Goal: Communication & Community: Answer question/provide support

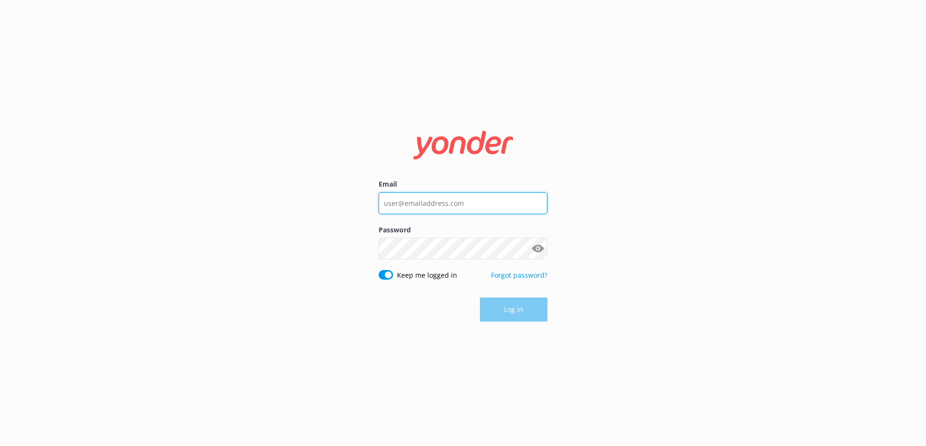
type input "cruisintikiscapecoral@gmail.com"
click at [494, 303] on div "Log in" at bounding box center [462, 309] width 169 height 24
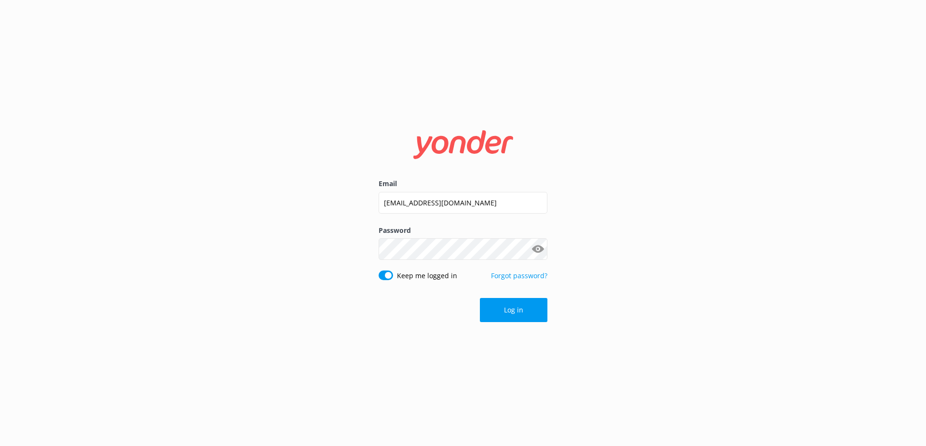
click at [494, 303] on button "Log in" at bounding box center [514, 310] width 68 height 24
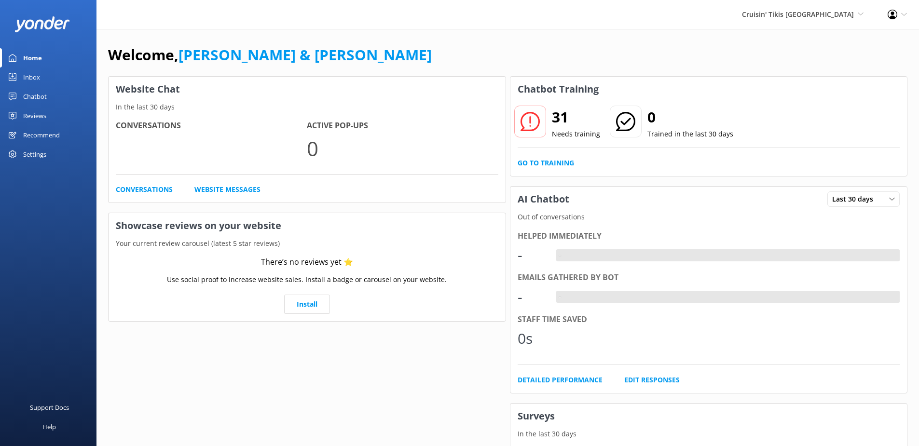
click at [31, 76] on div "Inbox" at bounding box center [31, 77] width 17 height 19
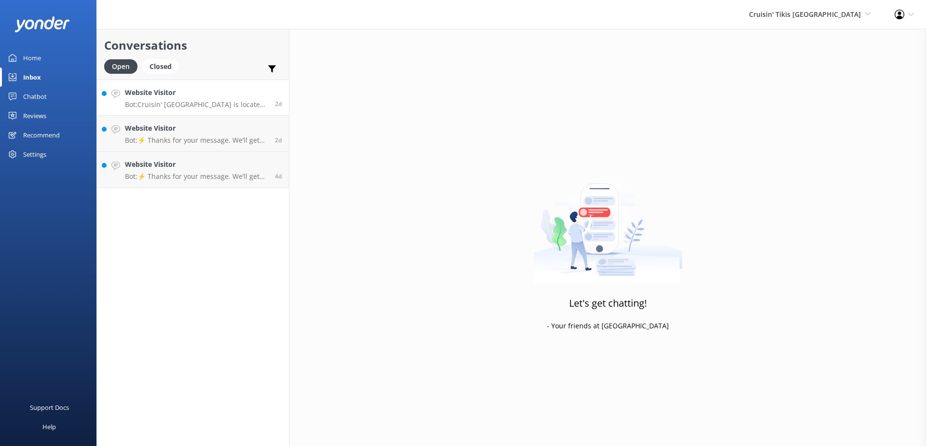
click at [220, 104] on p "Bot: Cruisin' Tikis Cape Coral is located at 1604 SE 46th St. Cape Coral, FL 33…" at bounding box center [196, 104] width 143 height 9
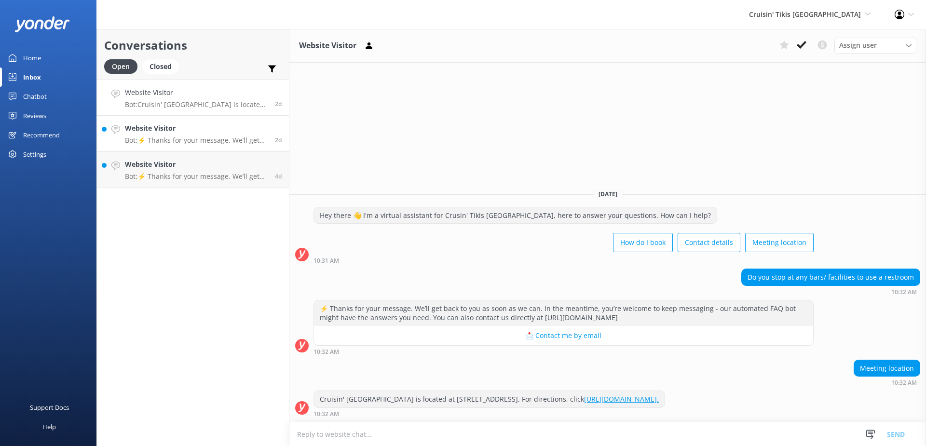
click at [185, 136] on p "Bot: ⚡ Thanks for your message. We’ll get back to you as soon as we can. In the…" at bounding box center [196, 140] width 143 height 9
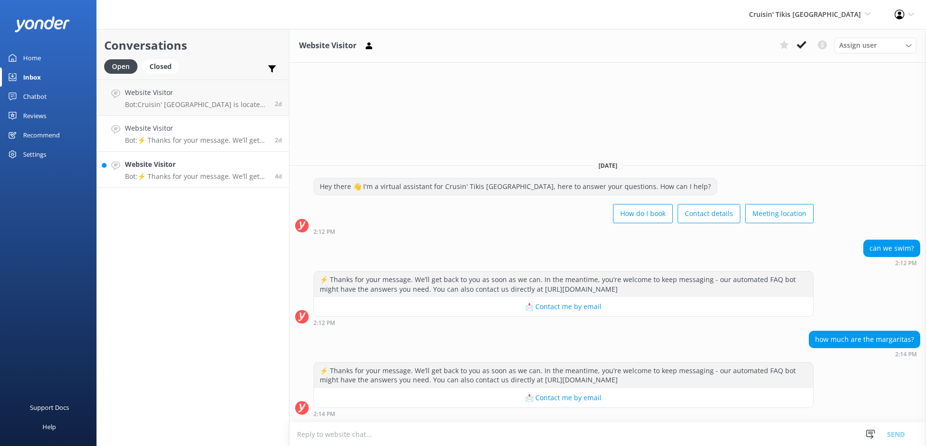
click at [188, 166] on h4 "Website Visitor" at bounding box center [196, 164] width 143 height 11
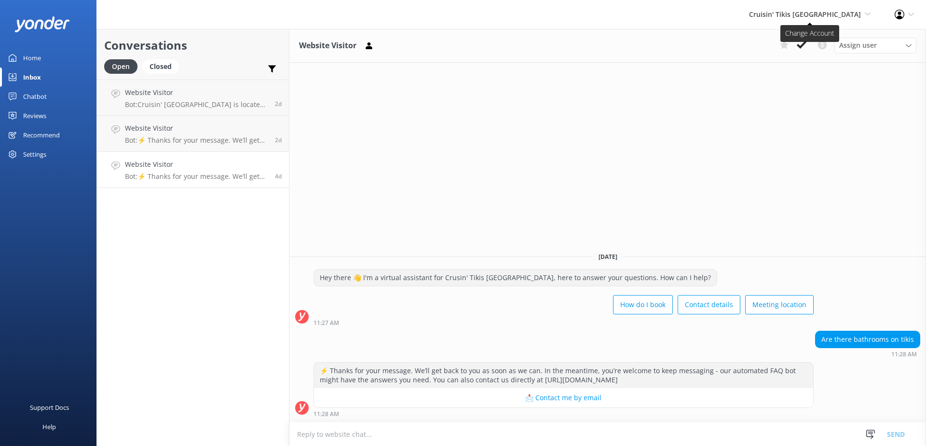
click at [792, 19] on span "Cruisin' Tikis Cape Coral Cruisin' Tikis Cape Coral Cruisin' Tikis St. James Ci…" at bounding box center [810, 14] width 122 height 11
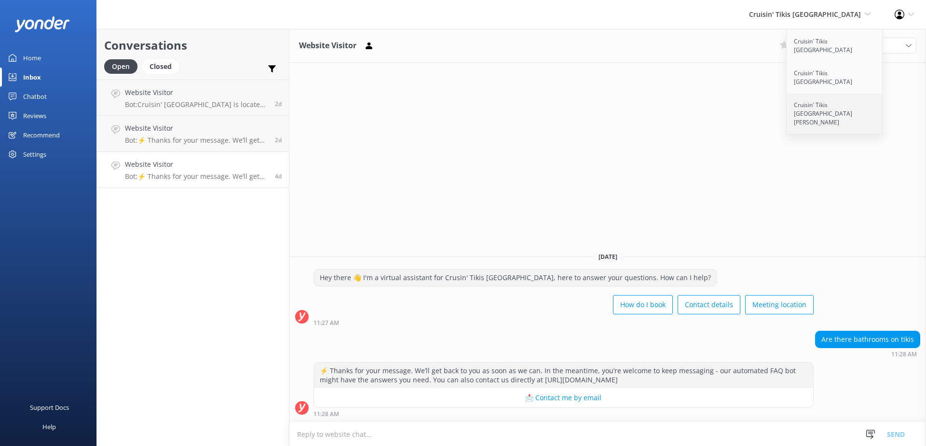
click at [796, 94] on link "Cruisin' Tikis [GEOGRAPHIC_DATA][PERSON_NAME]" at bounding box center [834, 114] width 96 height 41
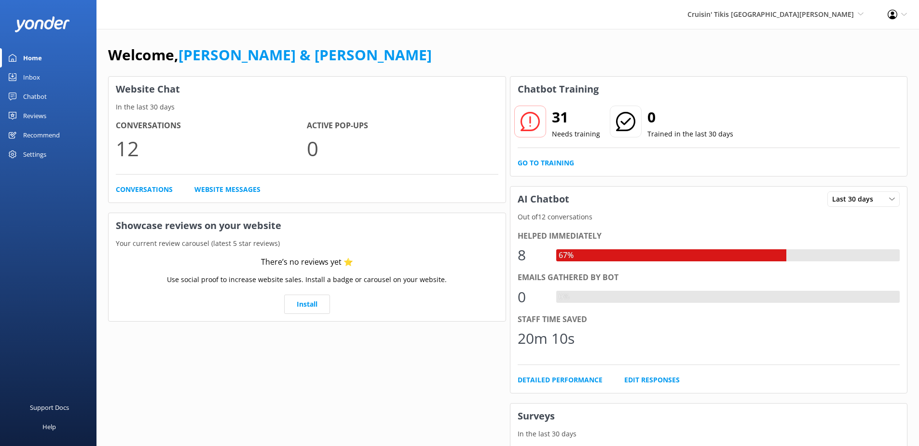
click at [31, 75] on div "Inbox" at bounding box center [31, 77] width 17 height 19
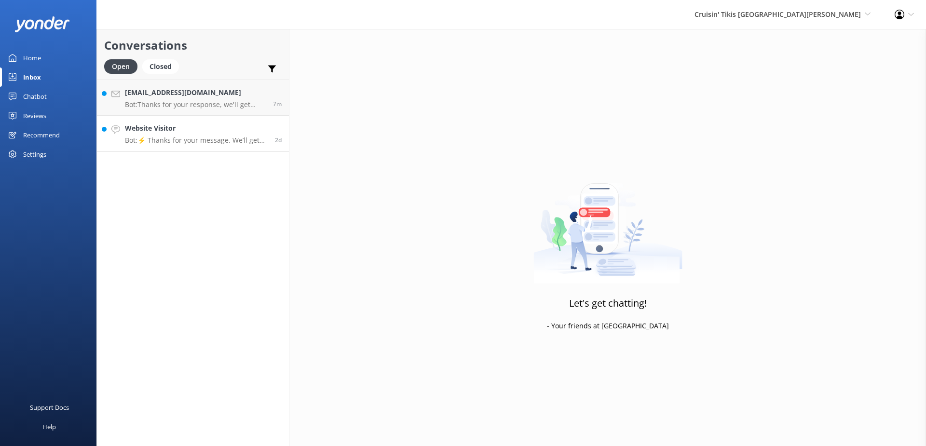
click at [206, 140] on p "Bot: ⚡ Thanks for your message. We’ll get back to you as soon as we can. In the…" at bounding box center [196, 140] width 143 height 9
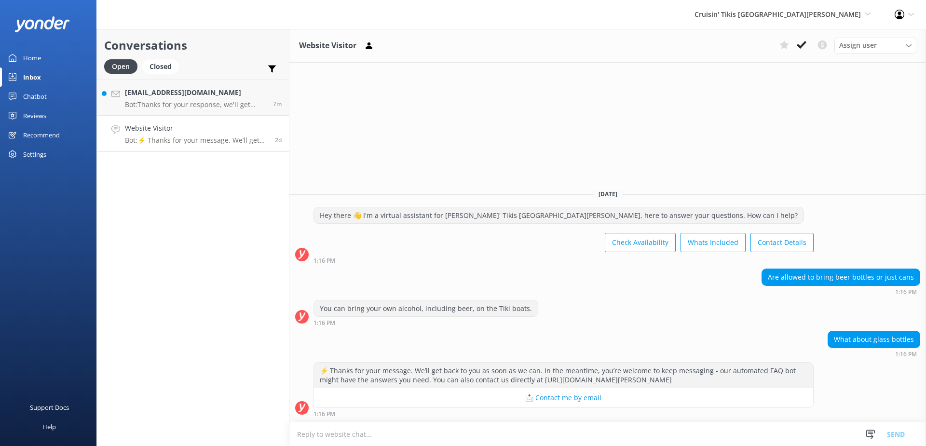
click at [671, 423] on textarea at bounding box center [607, 434] width 636 height 24
click at [671, 432] on textarea at bounding box center [607, 434] width 636 height 24
click at [191, 98] on h4 "[EMAIL_ADDRESS][DOMAIN_NAME]" at bounding box center [195, 92] width 141 height 11
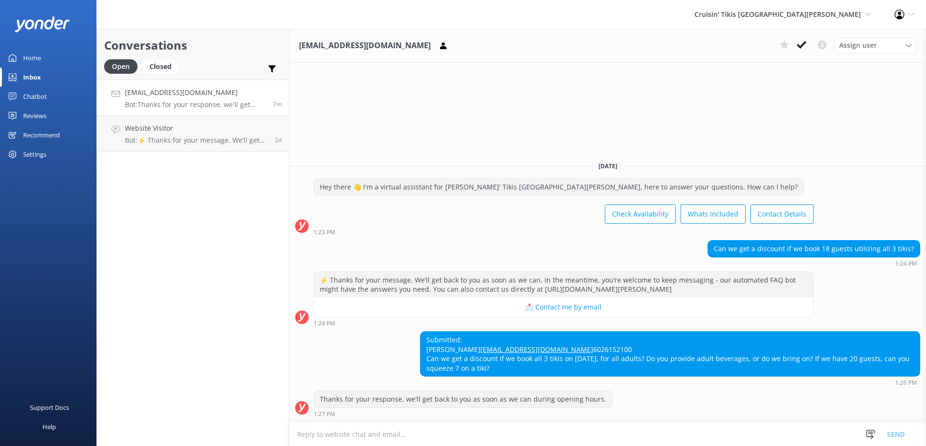
click at [612, 427] on textarea at bounding box center [607, 434] width 636 height 24
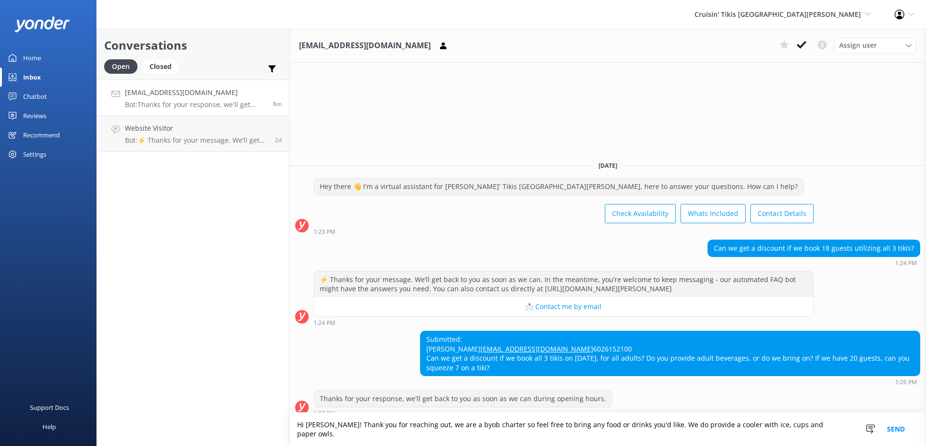
click at [787, 434] on textarea "Hi Don! Thank you for reaching out, we are a byob charter so feel free to bring…" at bounding box center [607, 429] width 636 height 33
click at [809, 431] on textarea "Hi Don! Thank you for reaching out, we are a byob charter so feel free to bring…" at bounding box center [607, 429] width 636 height 33
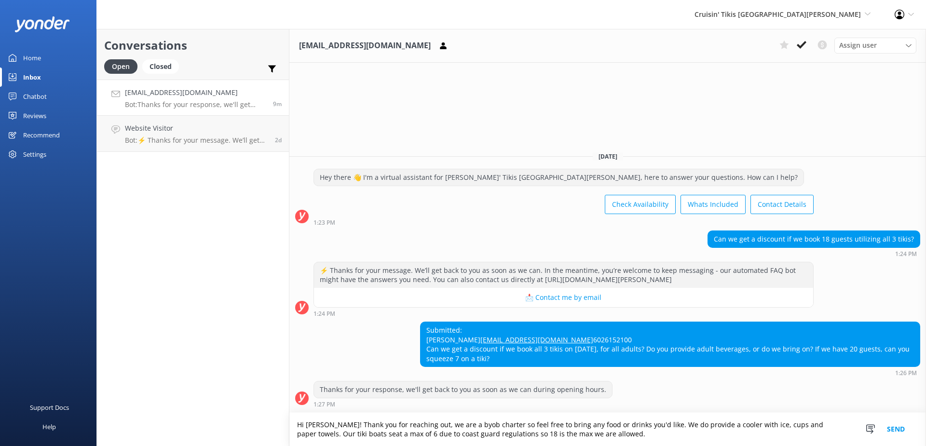
click at [589, 439] on textarea "Hi Don! Thank you for reaching out, we are a byob charter so feel free to bring…" at bounding box center [607, 429] width 636 height 33
click at [563, 433] on textarea "Hi Don! Thank you for reaching out, we are a byob charter so feel free to bring…" at bounding box center [607, 429] width 636 height 33
click at [654, 433] on textarea "Hi Don! Thank you for reaching out, we are a byob charter so feel free to bring…" at bounding box center [607, 429] width 636 height 33
type textarea "Hi Don! Thank you for reaching out, we are a byob charter so feel free to bring…"
click at [612, 430] on textarea "Hi [PERSON_NAME], thank you for reaching out! We are a BYOB charter so feel fre…" at bounding box center [607, 429] width 636 height 33
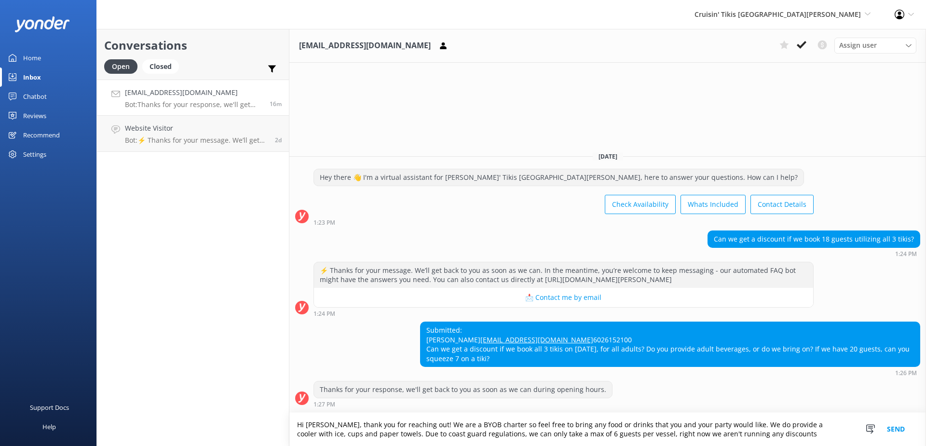
click at [751, 437] on textarea "Hi [PERSON_NAME], thank you for reaching out! We are a BYOB charter so feel fre…" at bounding box center [607, 429] width 636 height 33
drag, startPoint x: 741, startPoint y: 436, endPoint x: 603, endPoint y: 439, distance: 138.4
click at [602, 439] on textarea "Hi [PERSON_NAME], thank you for reaching out! We are a BYOB charter so feel fre…" at bounding box center [607, 429] width 636 height 33
paste textarea "we always appreciate customers looking for value! Our prices are already set to…"
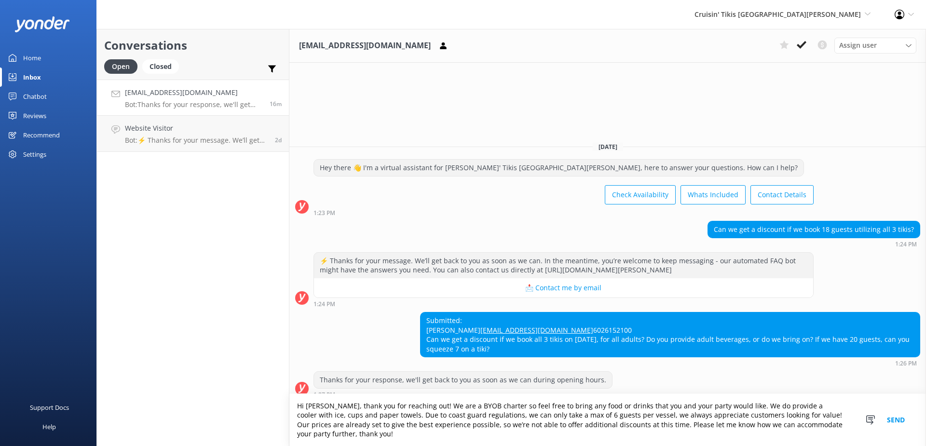
click at [842, 437] on textarea "Hi [PERSON_NAME], thank you for reaching out! We are a BYOB charter so feel fre…" at bounding box center [607, 420] width 636 height 52
drag, startPoint x: 844, startPoint y: 433, endPoint x: 297, endPoint y: 415, distance: 546.6
click at [297, 415] on textarea "Hi [PERSON_NAME], thank you for reaching out! We are a BYOB charter so feel fre…" at bounding box center [607, 420] width 636 height 52
click at [812, 436] on textarea "Hi [PERSON_NAME], thank you for reaching out! We are a BYOB charter so feel fre…" at bounding box center [607, 420] width 636 height 52
drag, startPoint x: 601, startPoint y: 425, endPoint x: 843, endPoint y: 443, distance: 242.7
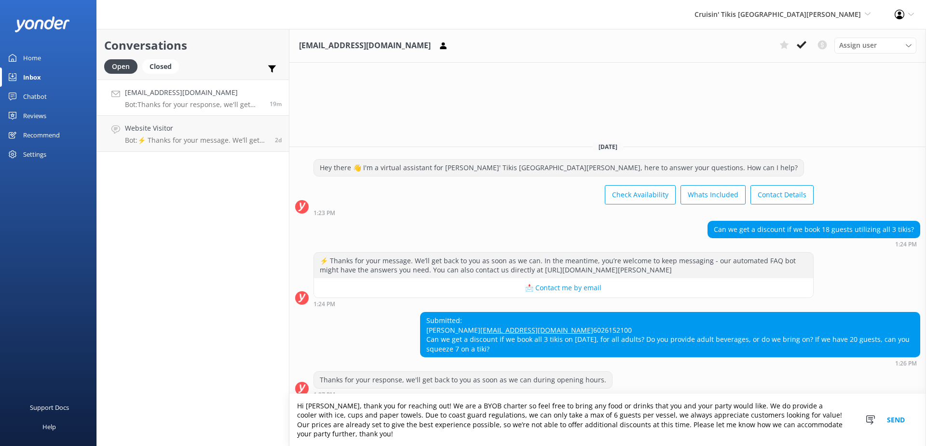
click at [843, 443] on textarea "Hi [PERSON_NAME], thank you for reaching out! We are a BYOB charter so feel fre…" at bounding box center [607, 420] width 636 height 52
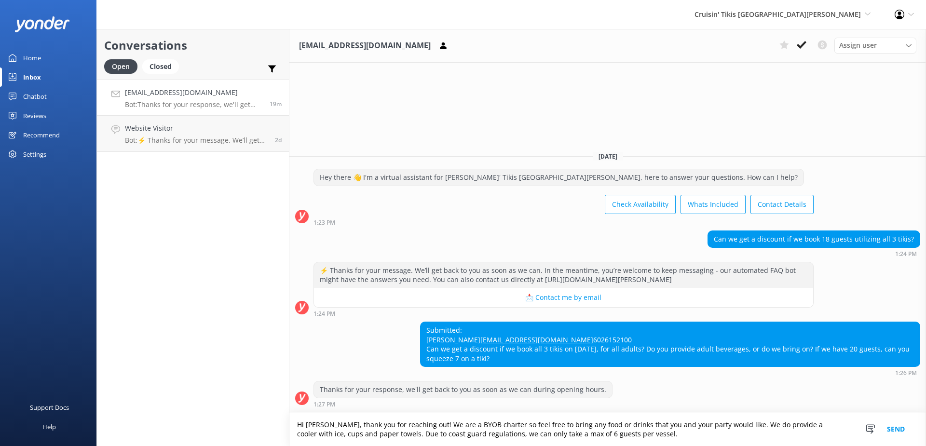
paste textarea "Thanks for asking! We keep our prices the same for everyone so every guest gets…"
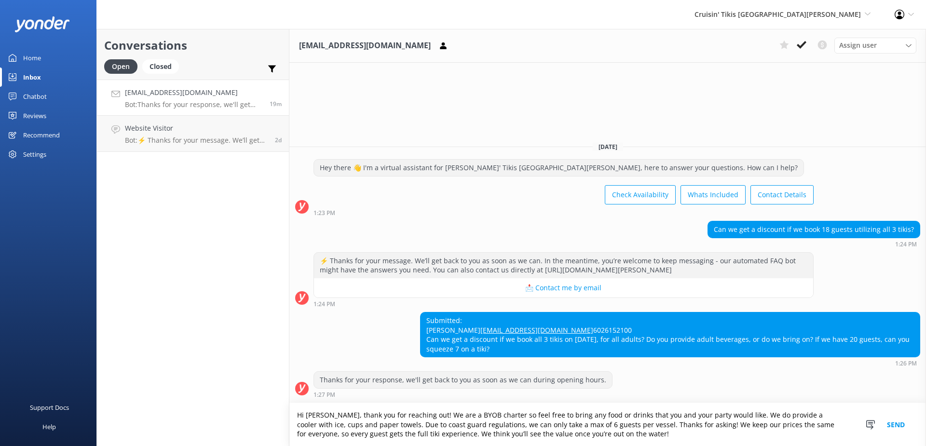
click at [570, 437] on textarea "Hi [PERSON_NAME], thank you for reaching out! We are a BYOB charter so feel fre…" at bounding box center [607, 424] width 636 height 43
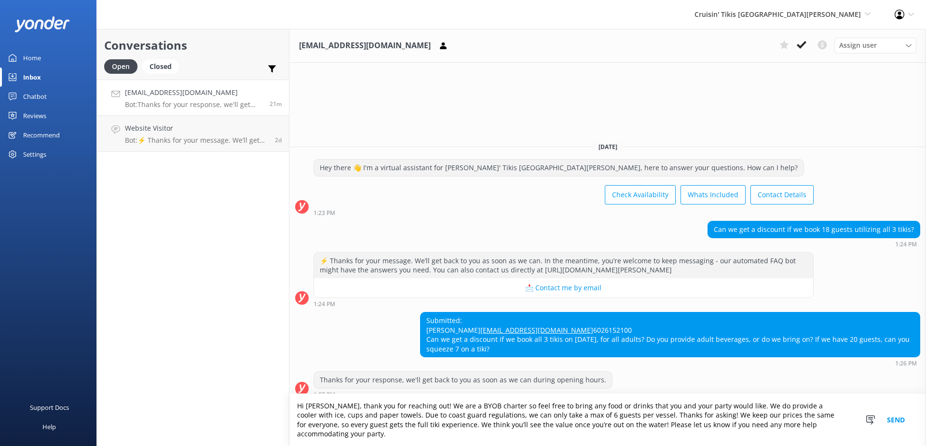
type textarea "Hi [PERSON_NAME], thank you for reaching out! We are a BYOB charter so feel fre…"
click at [904, 426] on button "Send" at bounding box center [896, 420] width 36 height 52
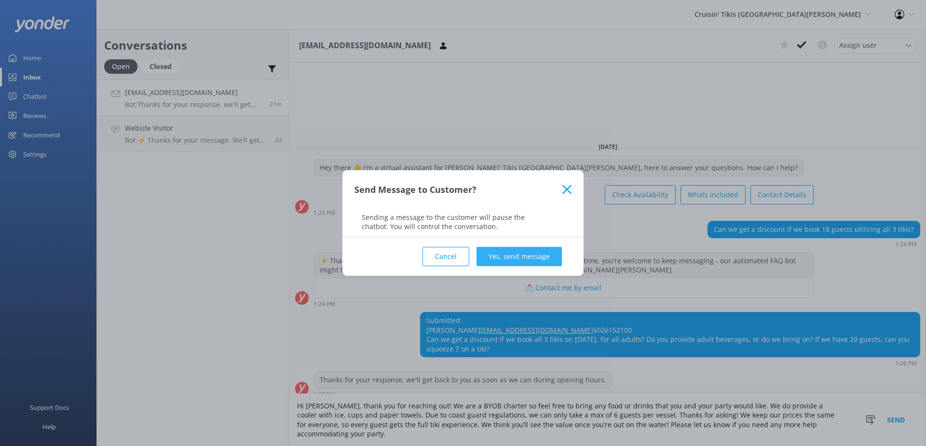
click at [503, 252] on button "Yes, send message" at bounding box center [518, 256] width 85 height 19
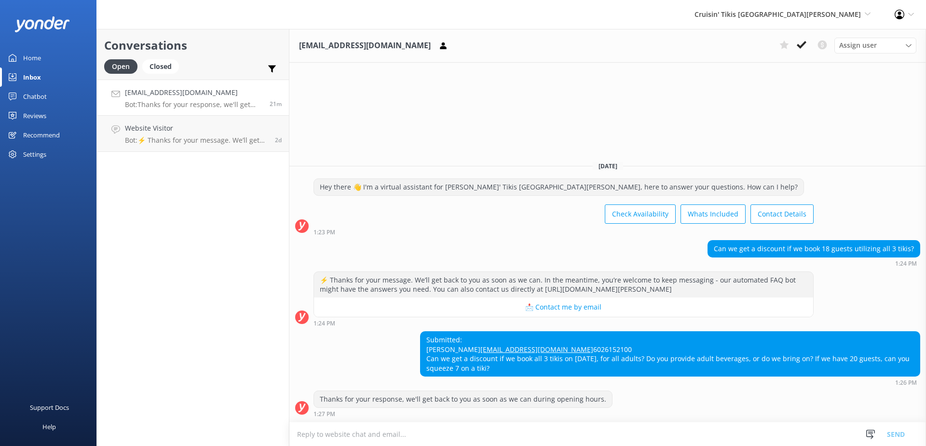
scroll to position [19, 0]
